Goal: Find specific page/section: Find specific page/section

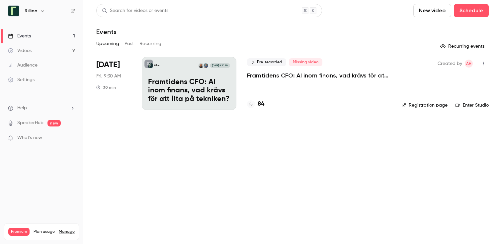
click at [305, 75] on p "Framtidens CFO: AI inom finans, vad krävs för att lita på tekniken?​" at bounding box center [319, 76] width 144 height 8
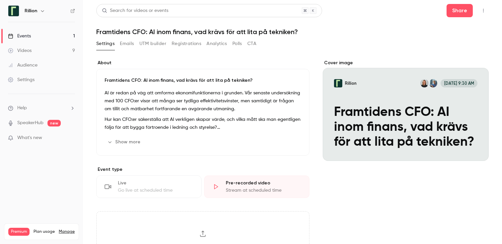
click at [123, 142] on button "Show more" at bounding box center [124, 142] width 40 height 11
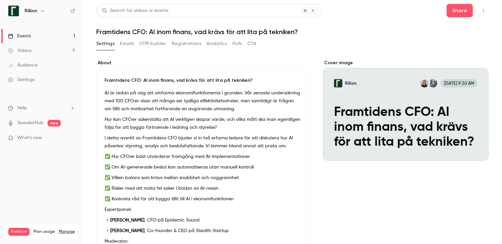
click at [108, 45] on button "Settings" at bounding box center [105, 43] width 18 height 11
